Goal: Task Accomplishment & Management: Manage account settings

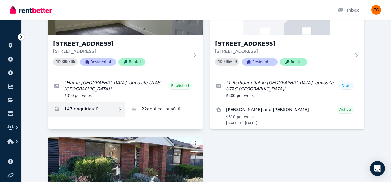
click at [101, 110] on link "Enquiries for Unit 2/55 Invermay Rd, Invermay" at bounding box center [86, 109] width 77 height 15
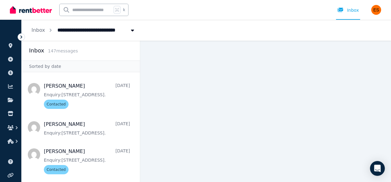
scroll to position [371, 0]
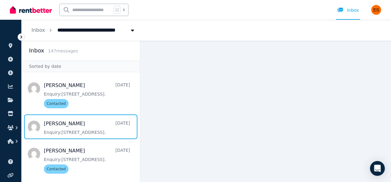
click at [101, 115] on span "Message list" at bounding box center [81, 127] width 118 height 25
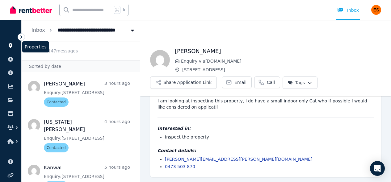
click at [6, 45] on link at bounding box center [10, 46] width 11 height 10
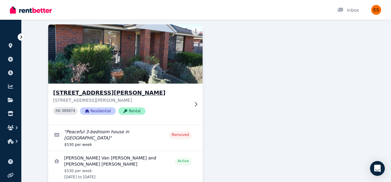
scroll to position [207, 0]
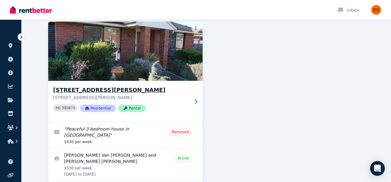
click at [181, 98] on p "[STREET_ADDRESS][PERSON_NAME]" at bounding box center [121, 97] width 136 height 6
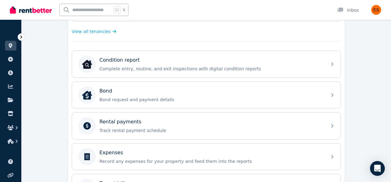
scroll to position [178, 0]
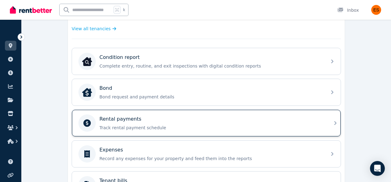
click at [186, 119] on div "Rental payments" at bounding box center [210, 118] width 223 height 7
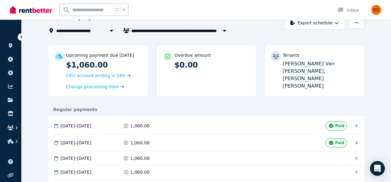
scroll to position [36, 0]
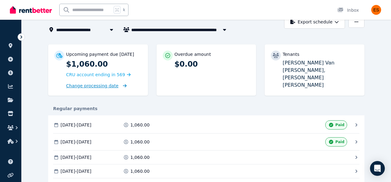
click at [107, 87] on span "Change processing date" at bounding box center [92, 86] width 52 height 6
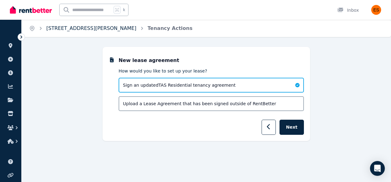
click at [91, 30] on link "[STREET_ADDRESS][PERSON_NAME]" at bounding box center [91, 28] width 90 height 6
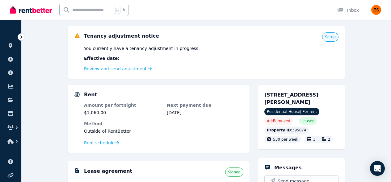
scroll to position [61, 0]
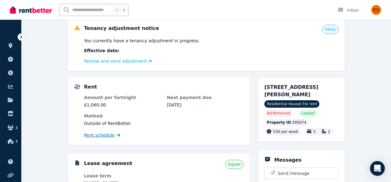
click at [97, 137] on span "Rent schedule" at bounding box center [99, 135] width 31 height 6
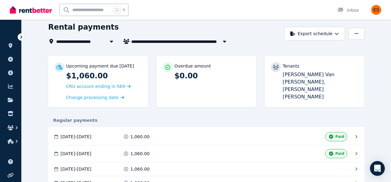
scroll to position [25, 0]
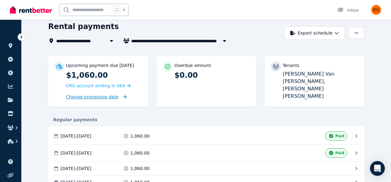
click at [98, 98] on span "Change processing date" at bounding box center [92, 97] width 52 height 6
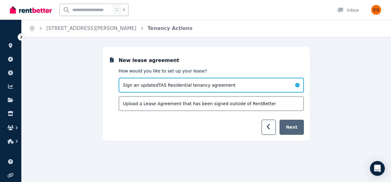
click at [297, 127] on button "Next" at bounding box center [291, 127] width 24 height 15
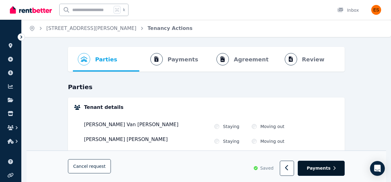
click at [327, 167] on span "Payments" at bounding box center [319, 168] width 24 height 6
select select "**********"
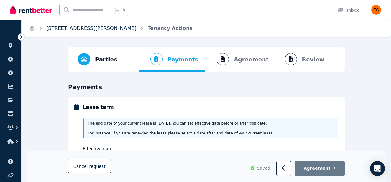
click at [83, 30] on link "[STREET_ADDRESS][PERSON_NAME]" at bounding box center [91, 28] width 90 height 6
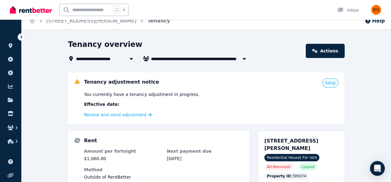
scroll to position [8, 0]
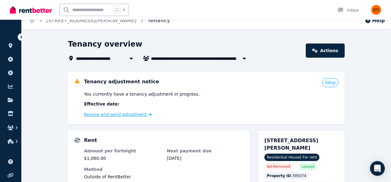
click at [112, 116] on link "Review and send adjustment" at bounding box center [118, 114] width 68 height 5
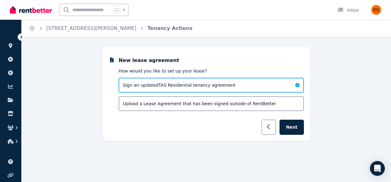
click at [266, 129] on button "button" at bounding box center [268, 127] width 15 height 15
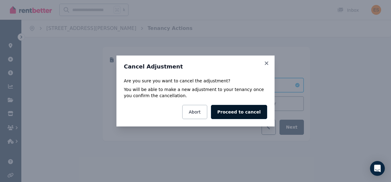
click at [229, 117] on button "Proceed to cancel" at bounding box center [239, 112] width 56 height 14
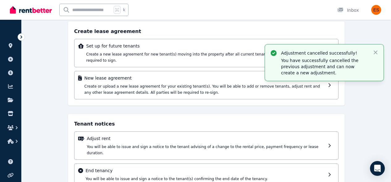
scroll to position [83, 0]
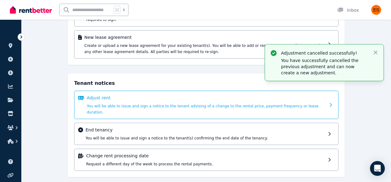
click at [325, 98] on p "Adjust rent" at bounding box center [206, 98] width 239 height 6
select select "**********"
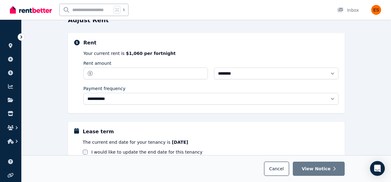
scroll to position [0, 0]
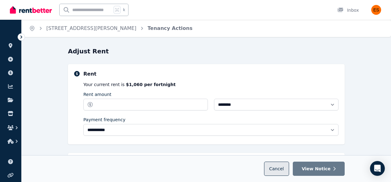
click at [276, 168] on span "Cancel" at bounding box center [276, 168] width 15 height 5
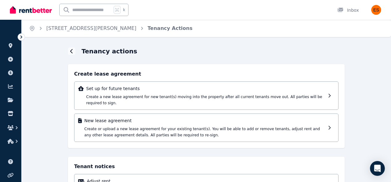
scroll to position [2, 0]
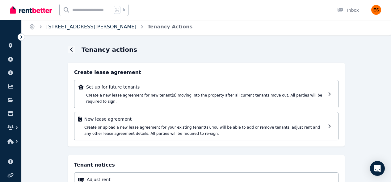
click at [87, 29] on link "[STREET_ADDRESS][PERSON_NAME]" at bounding box center [91, 27] width 90 height 6
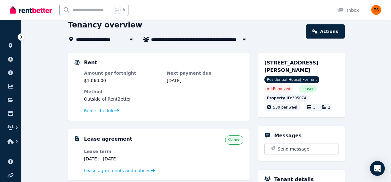
scroll to position [27, 0]
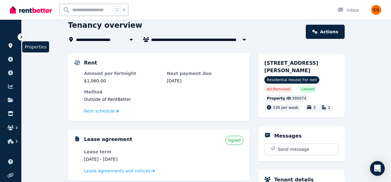
click at [12, 47] on icon at bounding box center [10, 45] width 6 height 5
